Goal: Download file/media

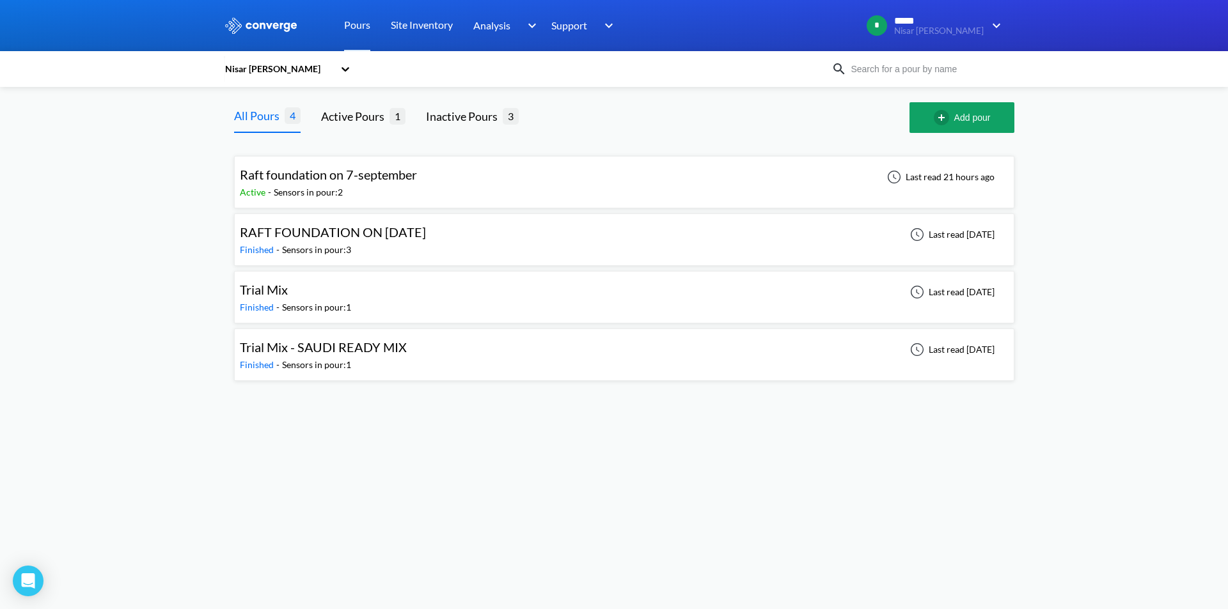
click at [544, 179] on div "Raft foundation on 7-september Active - Sensors in pour: 2 Last read 21 hours a…" at bounding box center [624, 182] width 769 height 41
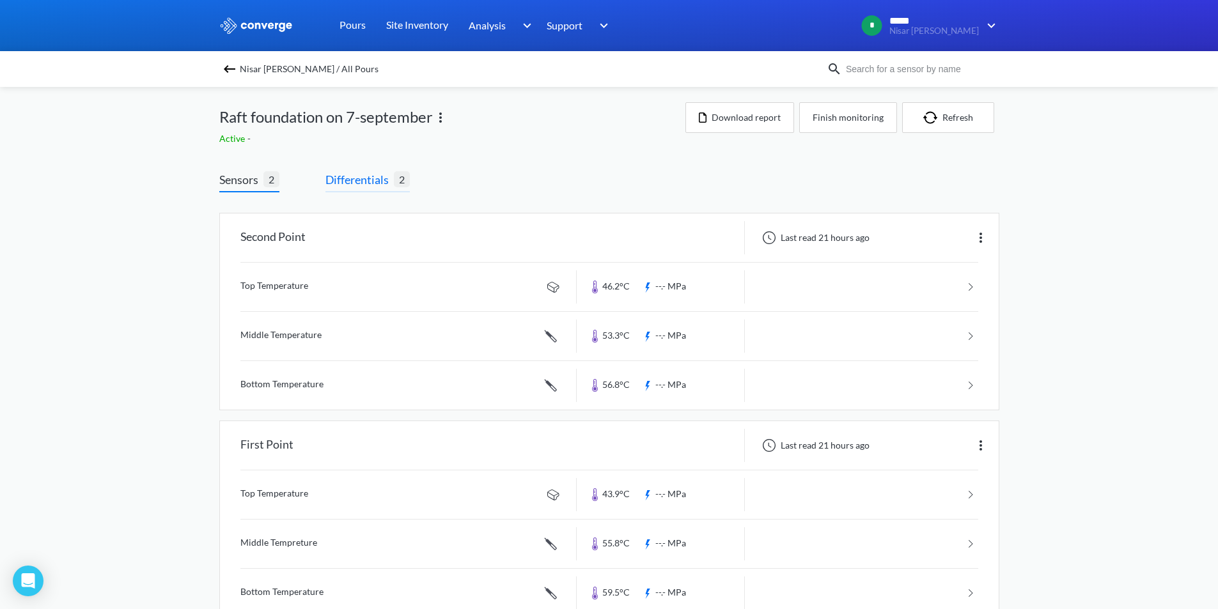
click at [407, 180] on span "2" at bounding box center [402, 179] width 16 height 16
click at [375, 180] on span "Differentials" at bounding box center [359, 180] width 68 height 18
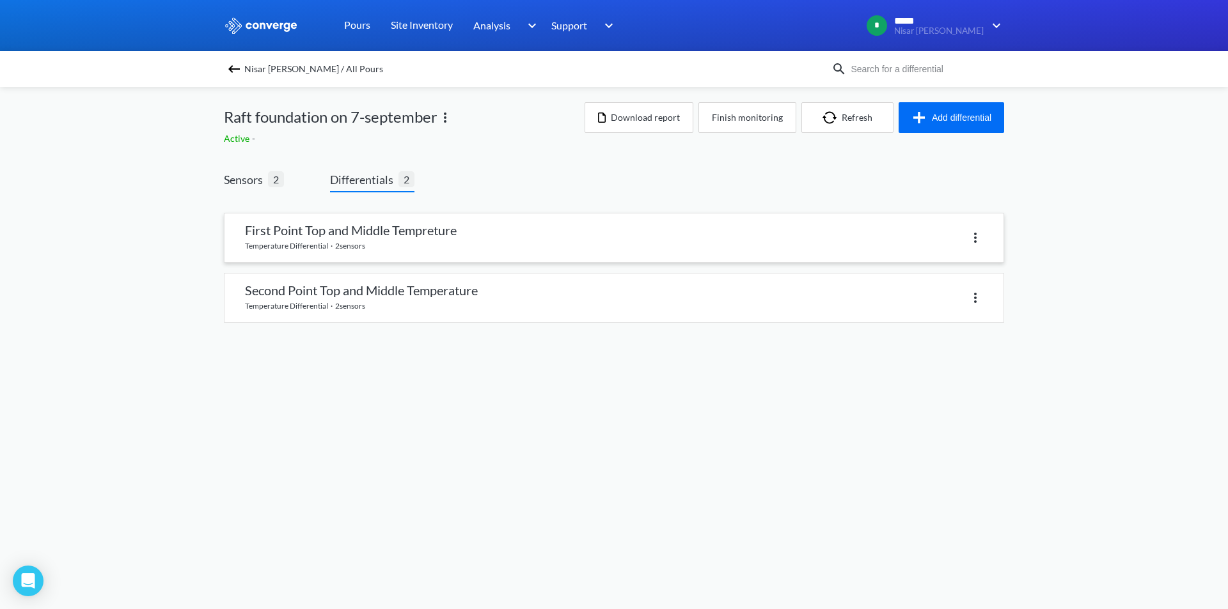
click at [385, 240] on link at bounding box center [613, 238] width 779 height 49
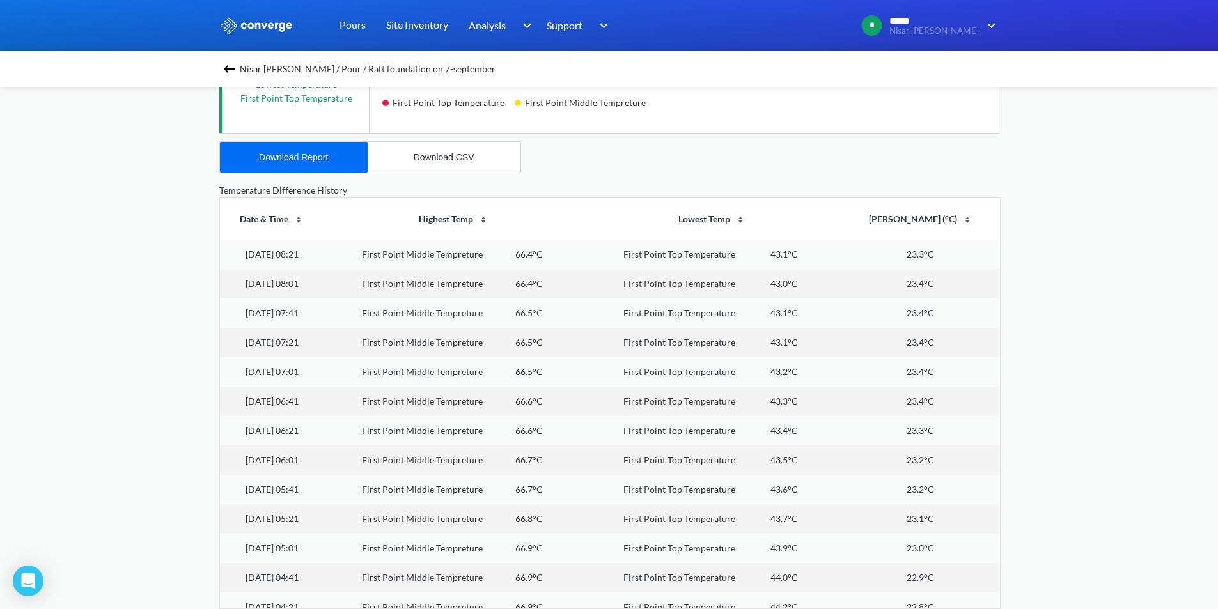
scroll to position [8824, 0]
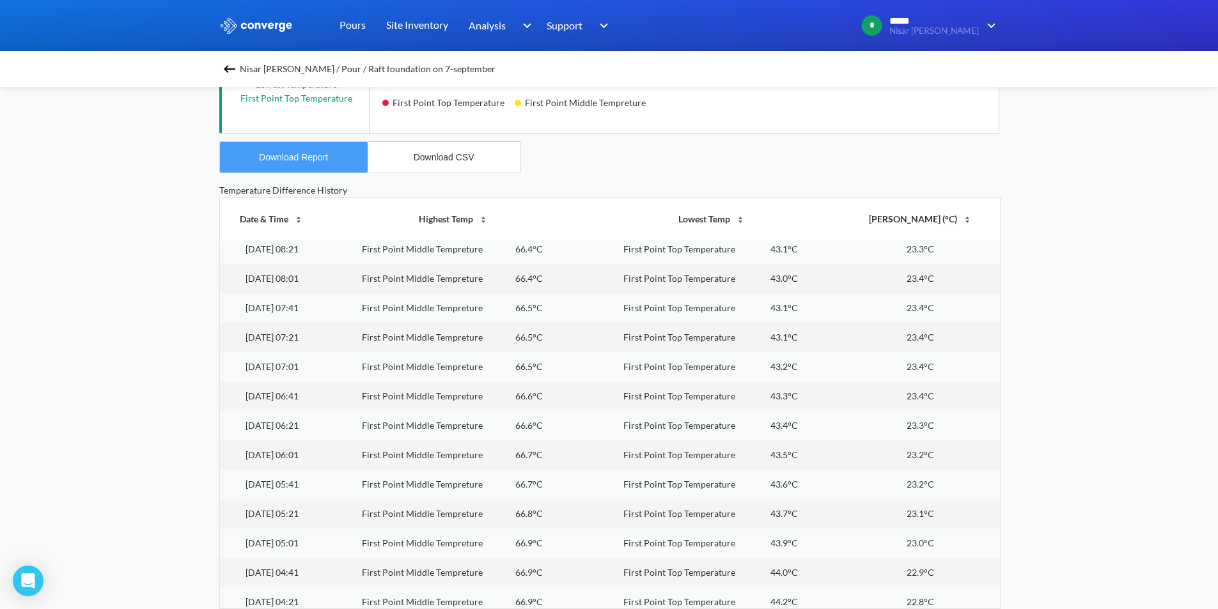
click at [304, 168] on button "Download Report" at bounding box center [294, 157] width 148 height 31
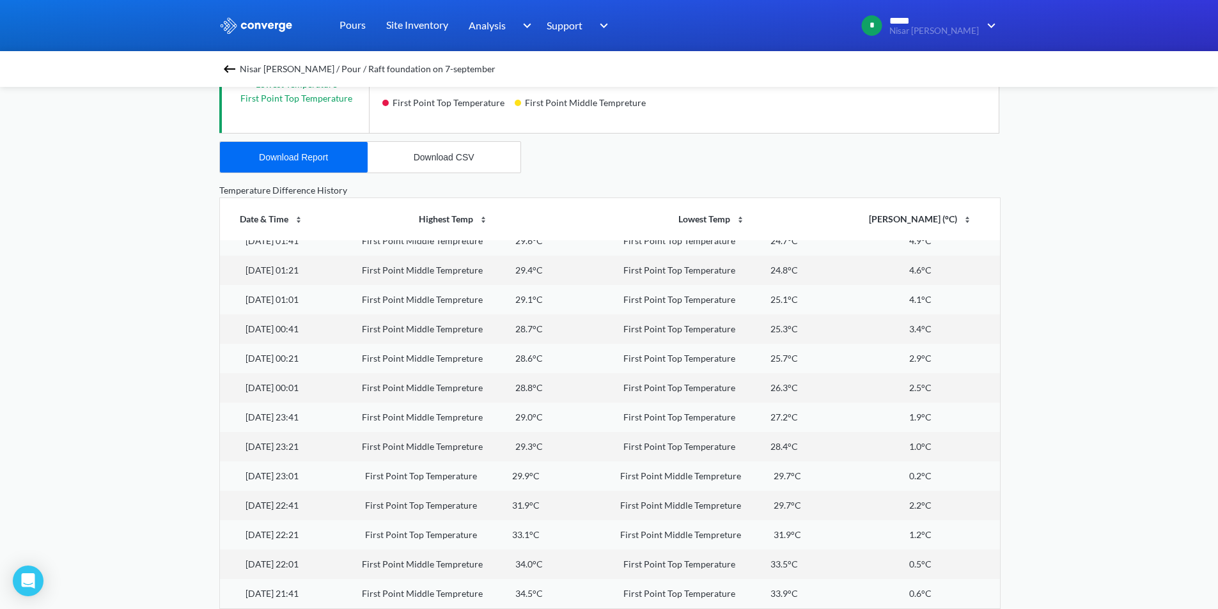
scroll to position [13464, 0]
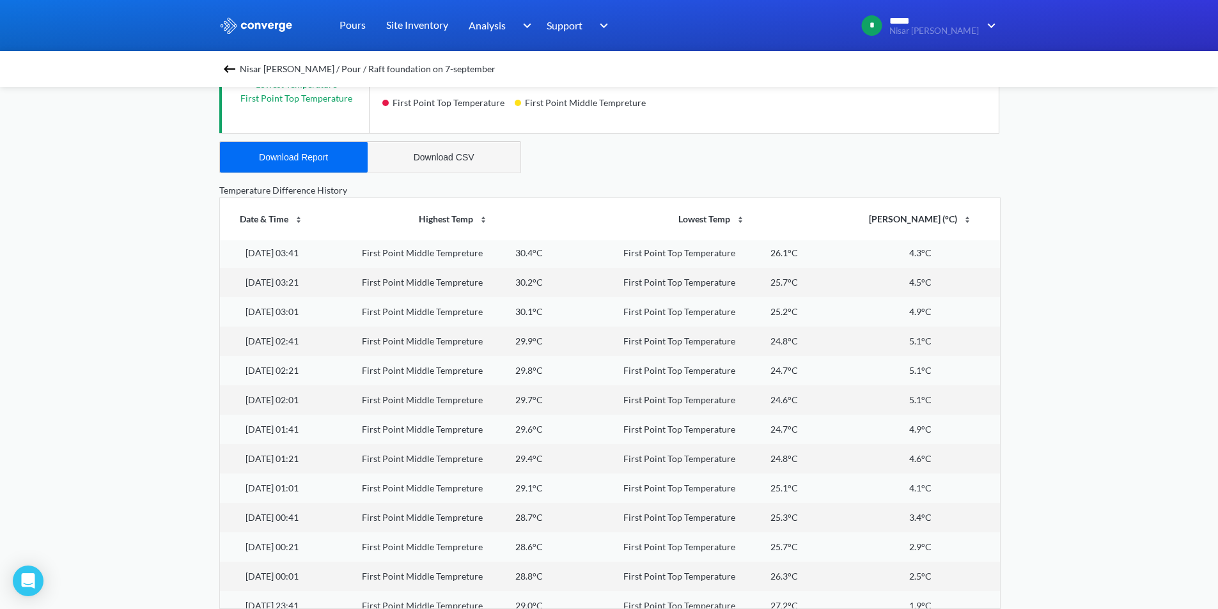
click at [452, 160] on div "Download CSV" at bounding box center [444, 157] width 61 height 10
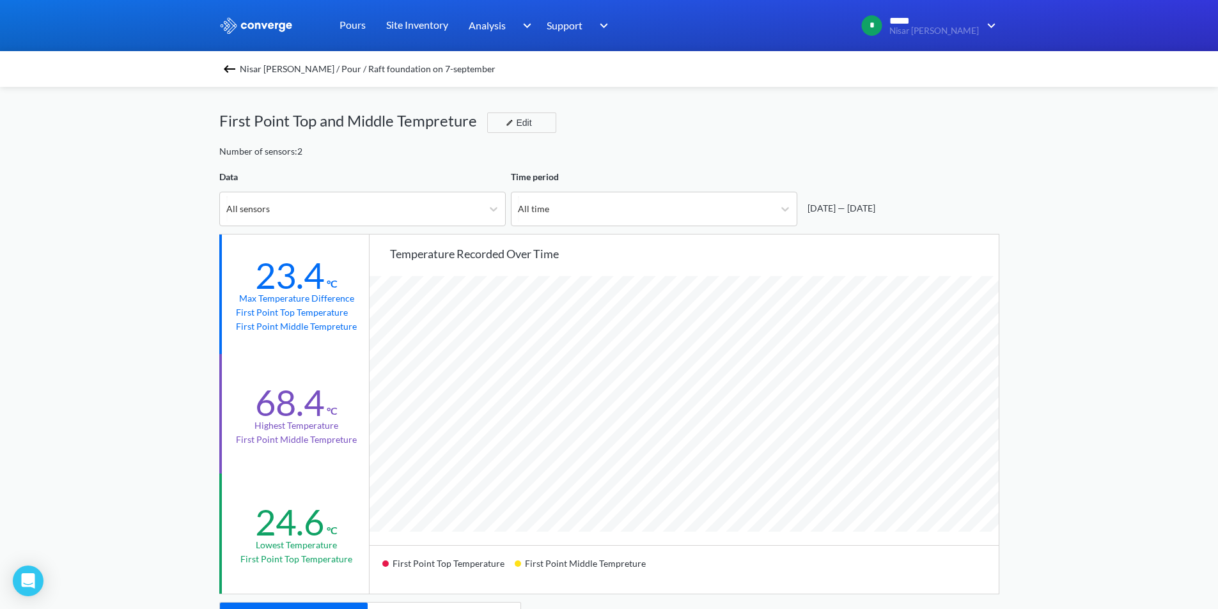
scroll to position [0, 0]
click at [496, 217] on div at bounding box center [493, 210] width 23 height 23
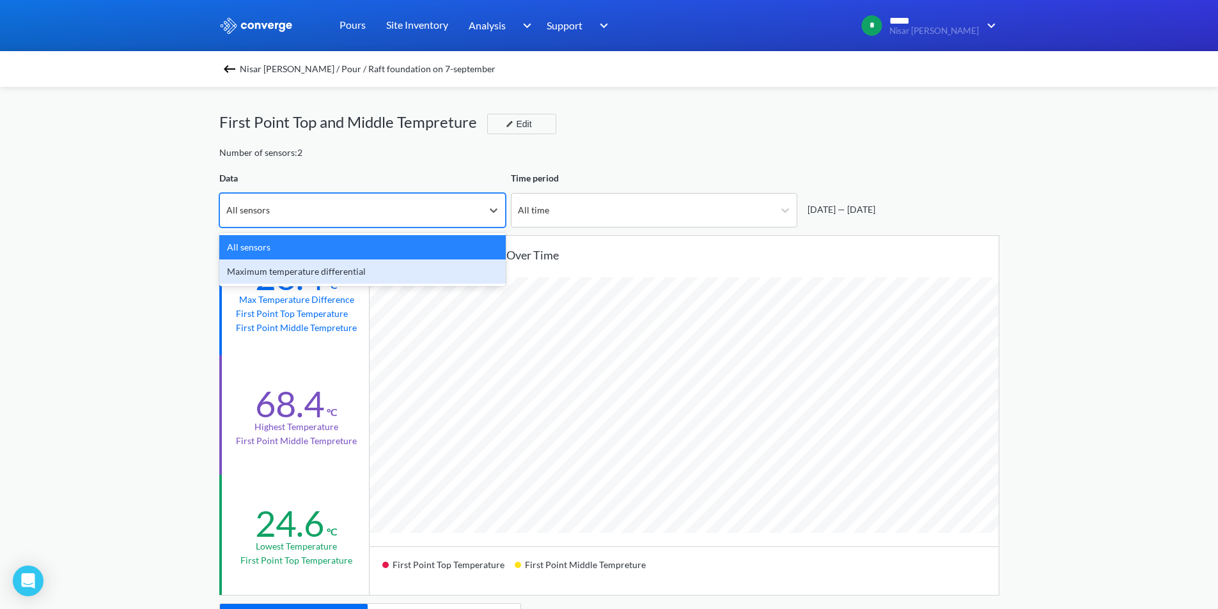
click at [471, 267] on div "Maximum temperature differential" at bounding box center [362, 272] width 286 height 24
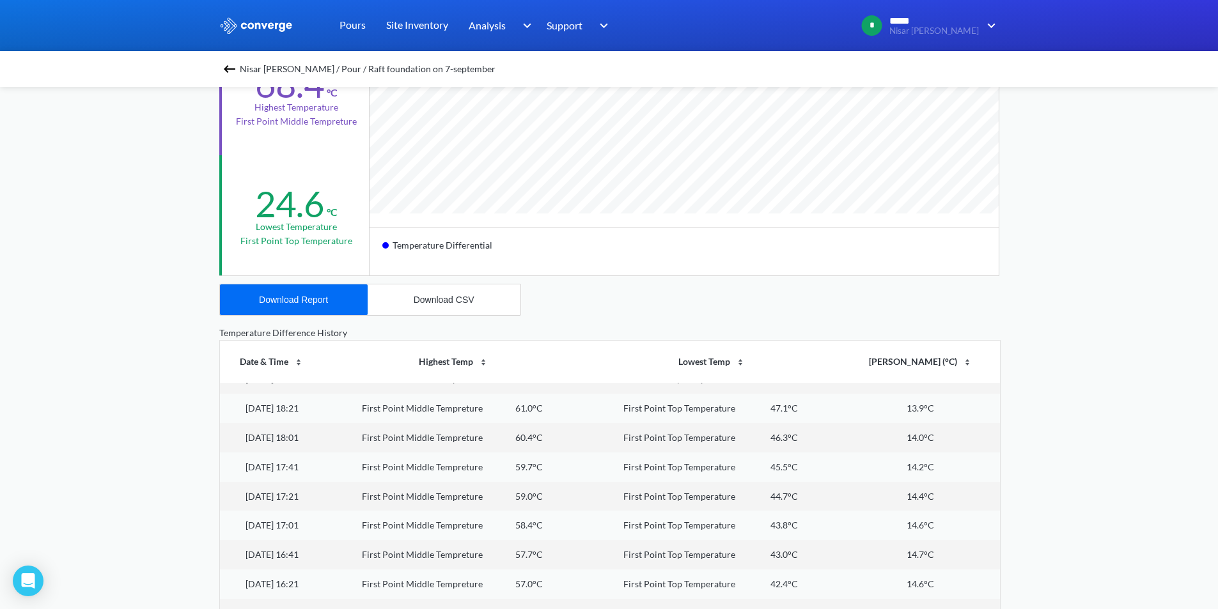
scroll to position [12121, 0]
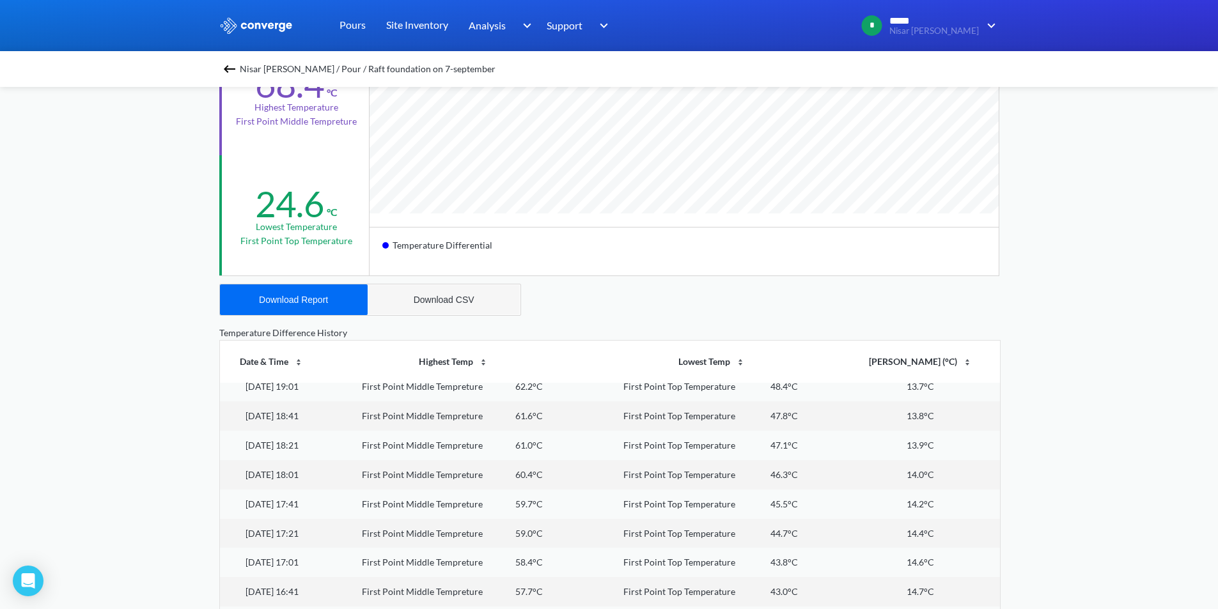
click at [446, 306] on button "Download CSV" at bounding box center [444, 300] width 153 height 31
